Goal: Task Accomplishment & Management: Use online tool/utility

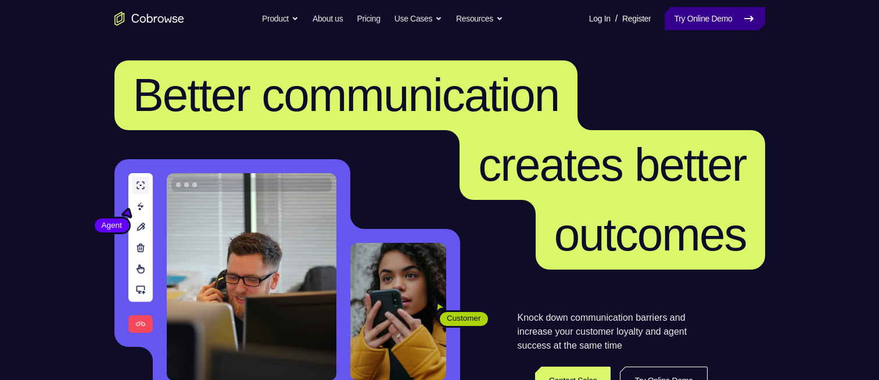
click at [683, 19] on link "Try Online Demo" at bounding box center [715, 18] width 100 height 23
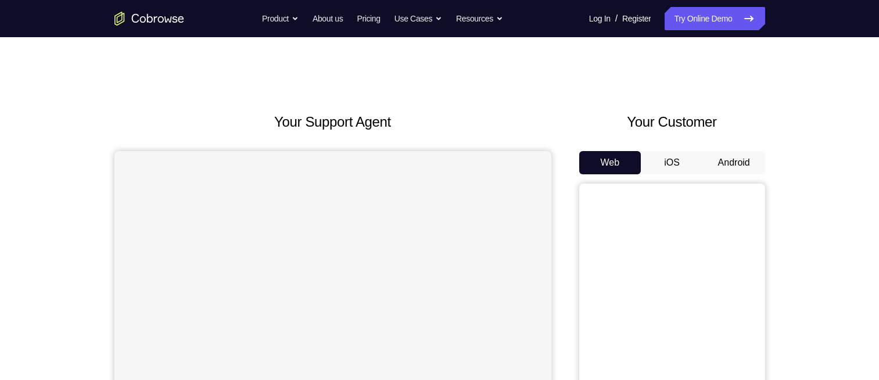
click at [712, 164] on button "Android" at bounding box center [734, 162] width 62 height 23
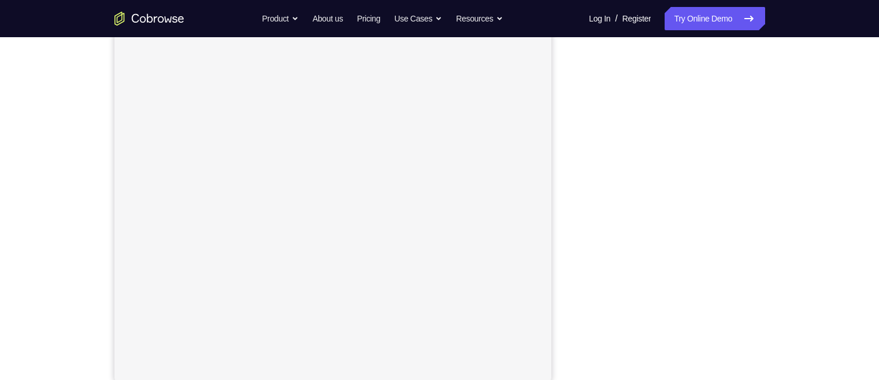
scroll to position [159, 0]
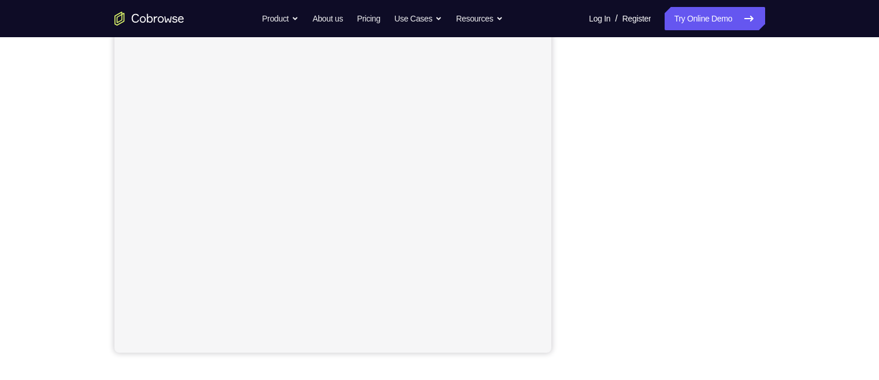
scroll to position [188, 0]
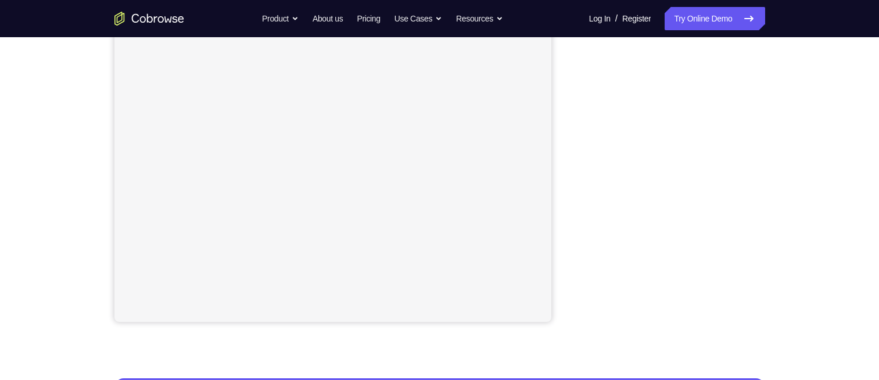
scroll to position [218, 0]
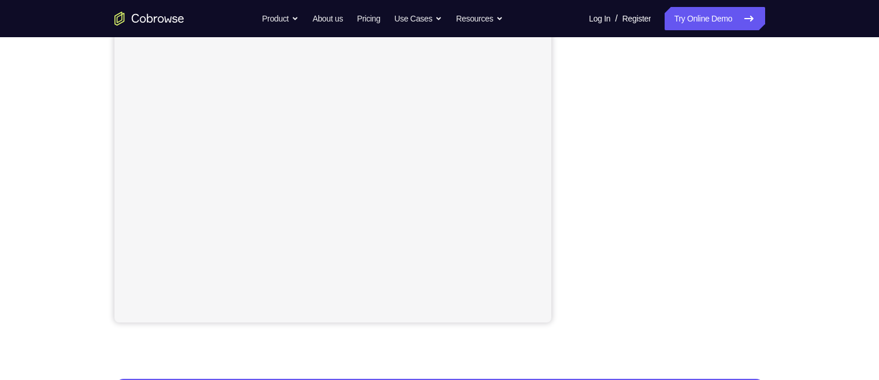
click at [800, 174] on div "Your Support Agent Your Customer Web iOS Android Next Steps We’d be happy to gi…" at bounding box center [440, 202] width 744 height 766
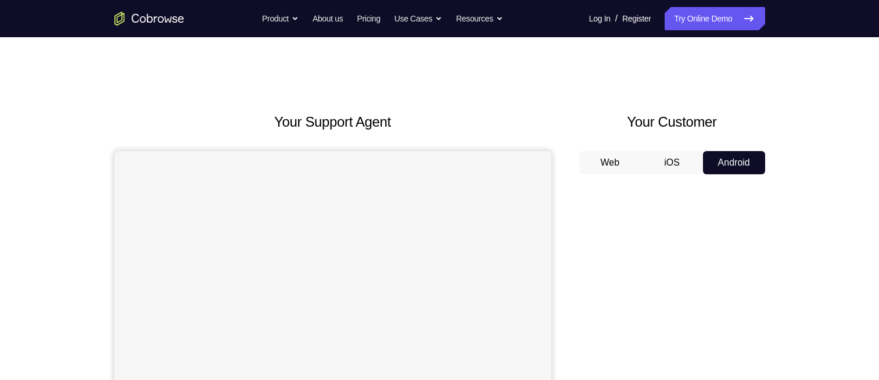
click at [667, 162] on button "iOS" at bounding box center [672, 162] width 62 height 23
click at [730, 160] on button "Android" at bounding box center [734, 162] width 62 height 23
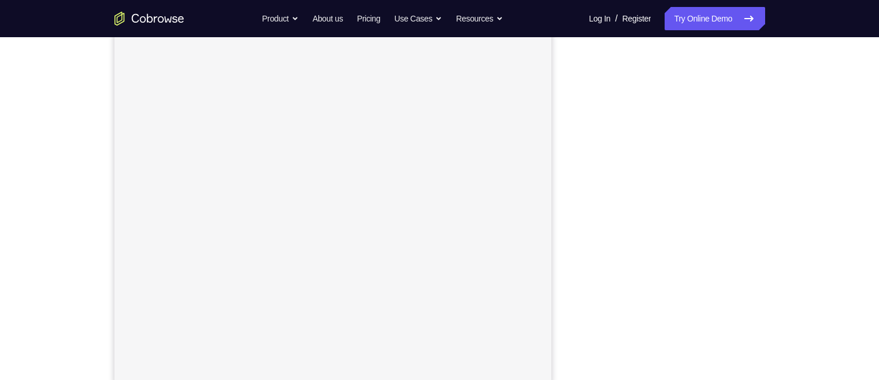
scroll to position [155, 0]
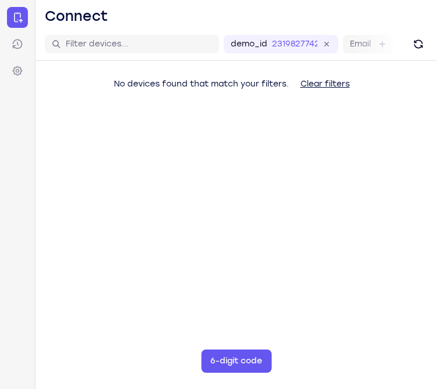
click at [385, 267] on main "demo_id 2319827742 2319827742 Email User ID Device ID Device name 6-digit code …" at bounding box center [236, 222] width 402 height 389
